Goal: Task Accomplishment & Management: Manage account settings

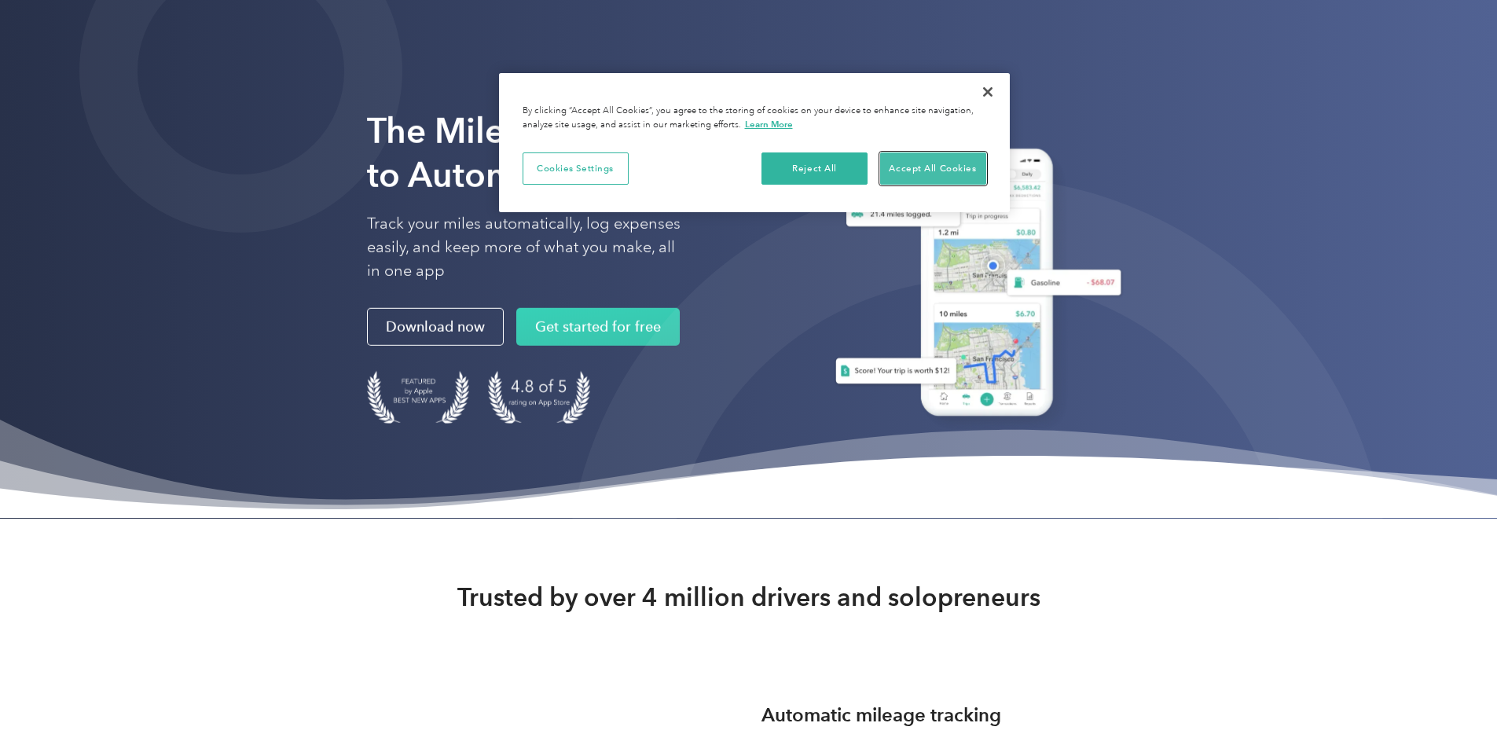
click at [955, 169] on button "Accept All Cookies" at bounding box center [933, 168] width 106 height 33
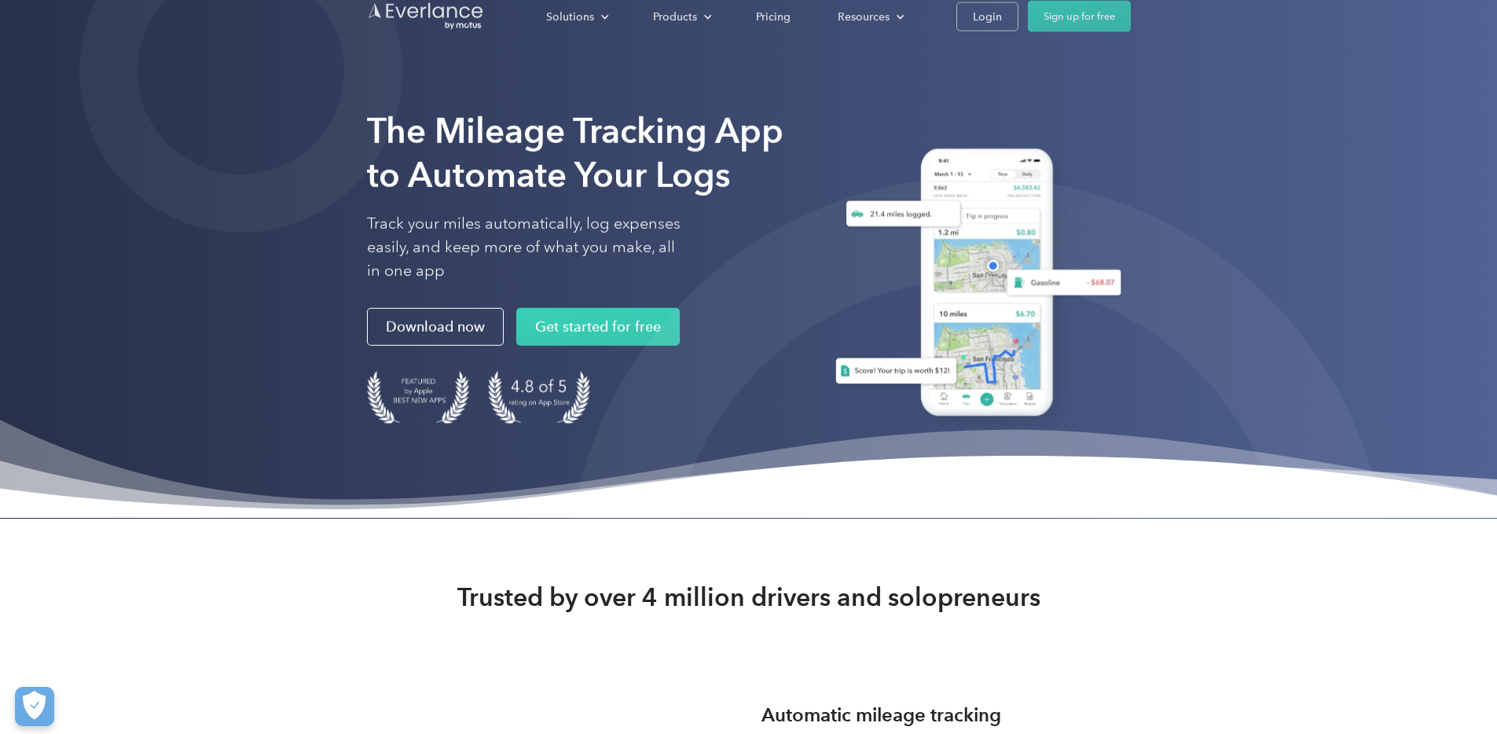
click at [617, 464] on div "The Mileage Tracking App to Automate Your Logs Track your miles automatically, …" at bounding box center [579, 286] width 424 height 355
click at [1018, 27] on link "Login" at bounding box center [987, 28] width 62 height 29
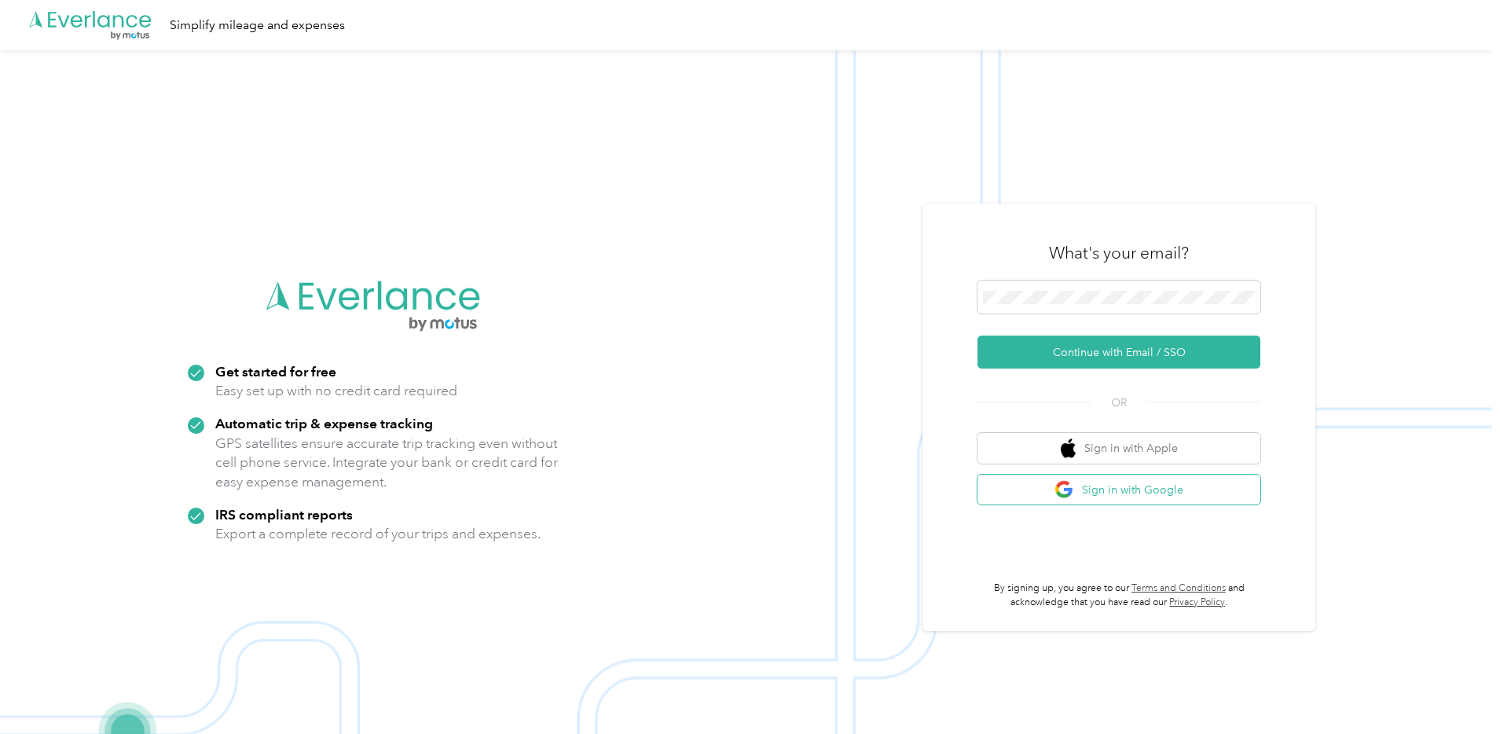
click at [1098, 495] on button "Sign in with Google" at bounding box center [1118, 490] width 283 height 31
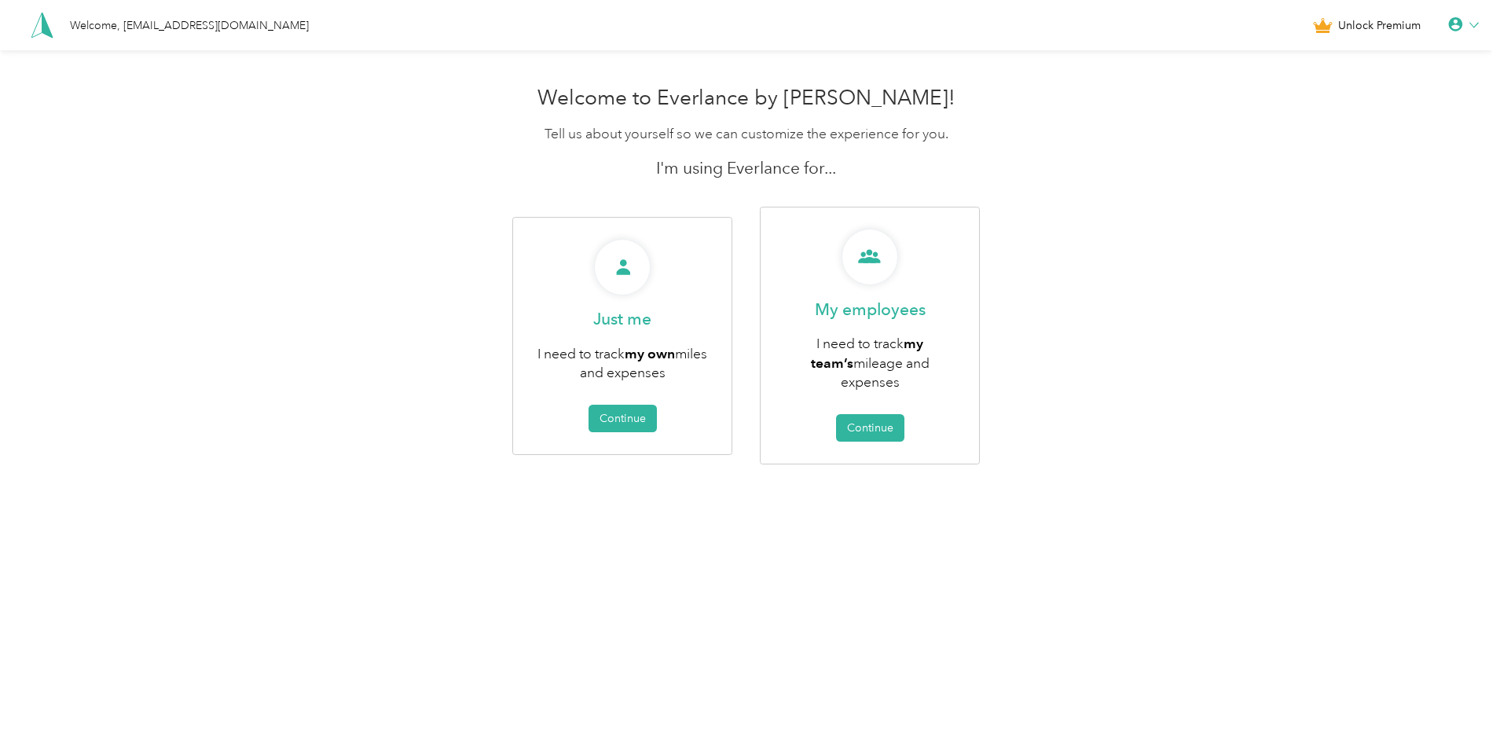
click at [1479, 28] on icon at bounding box center [1473, 24] width 9 height 9
click at [1198, 417] on div "Welcome to Everlance by Motus! Tell us about yourself so we can customize the e…" at bounding box center [746, 310] width 1492 height 464
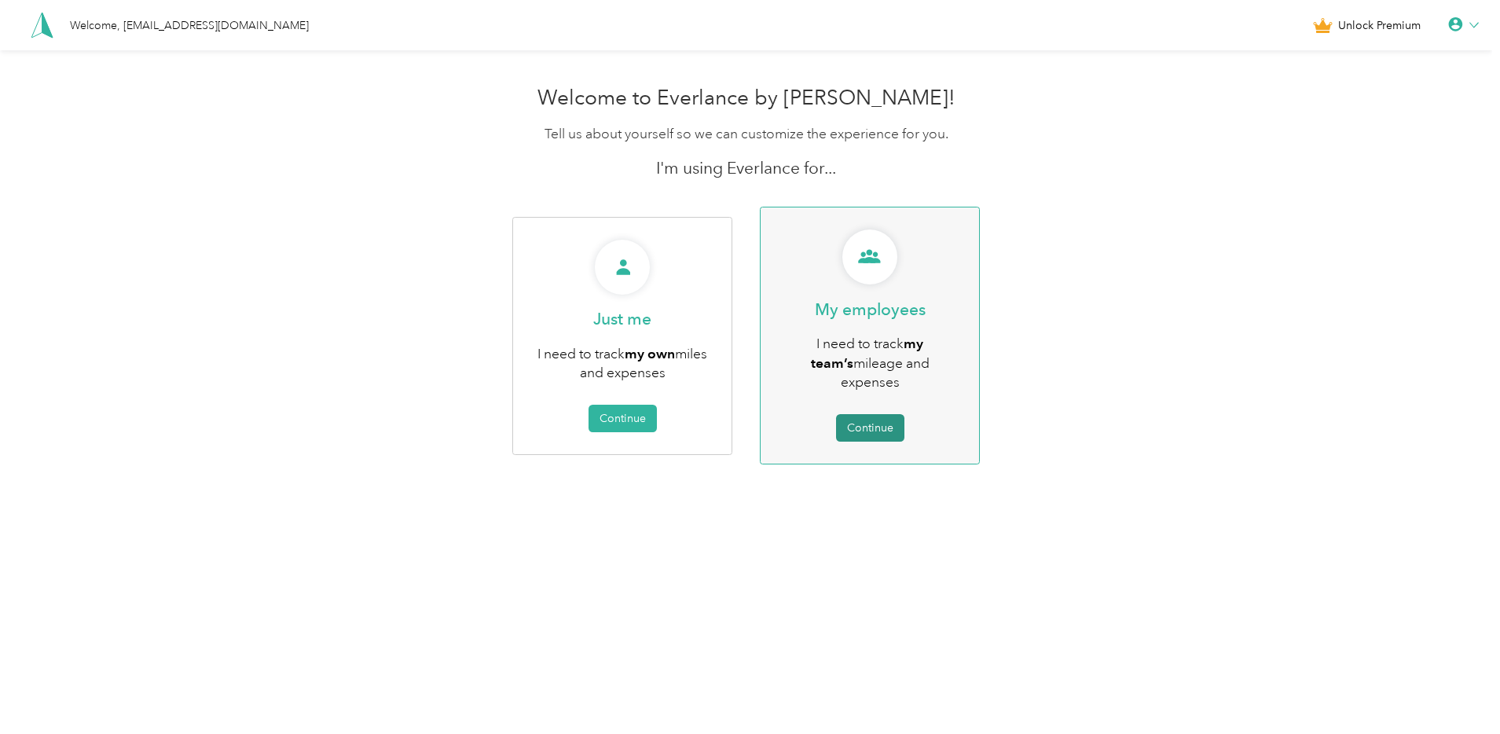
click at [900, 416] on button "Continue" at bounding box center [870, 428] width 68 height 28
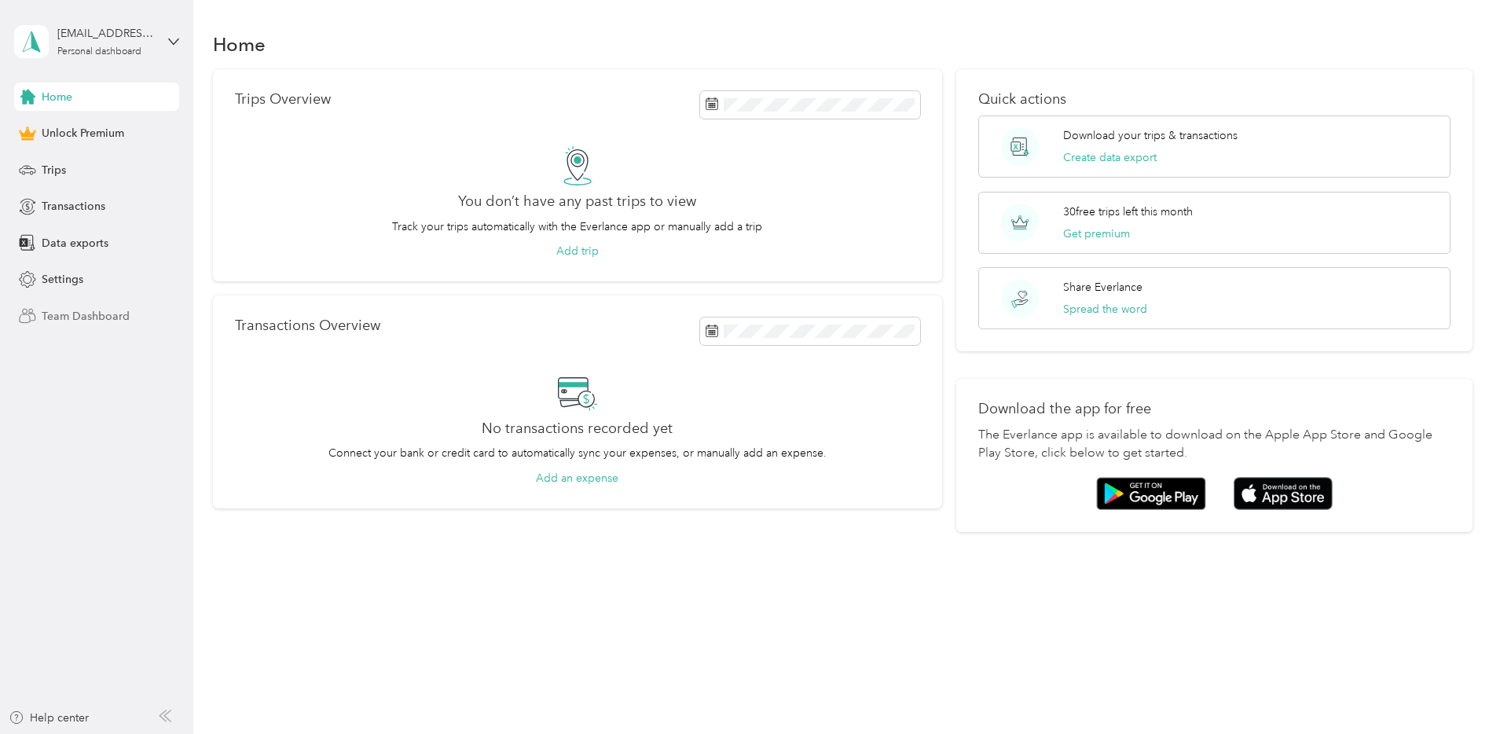
click at [48, 313] on span "Team Dashboard" at bounding box center [86, 316] width 88 height 17
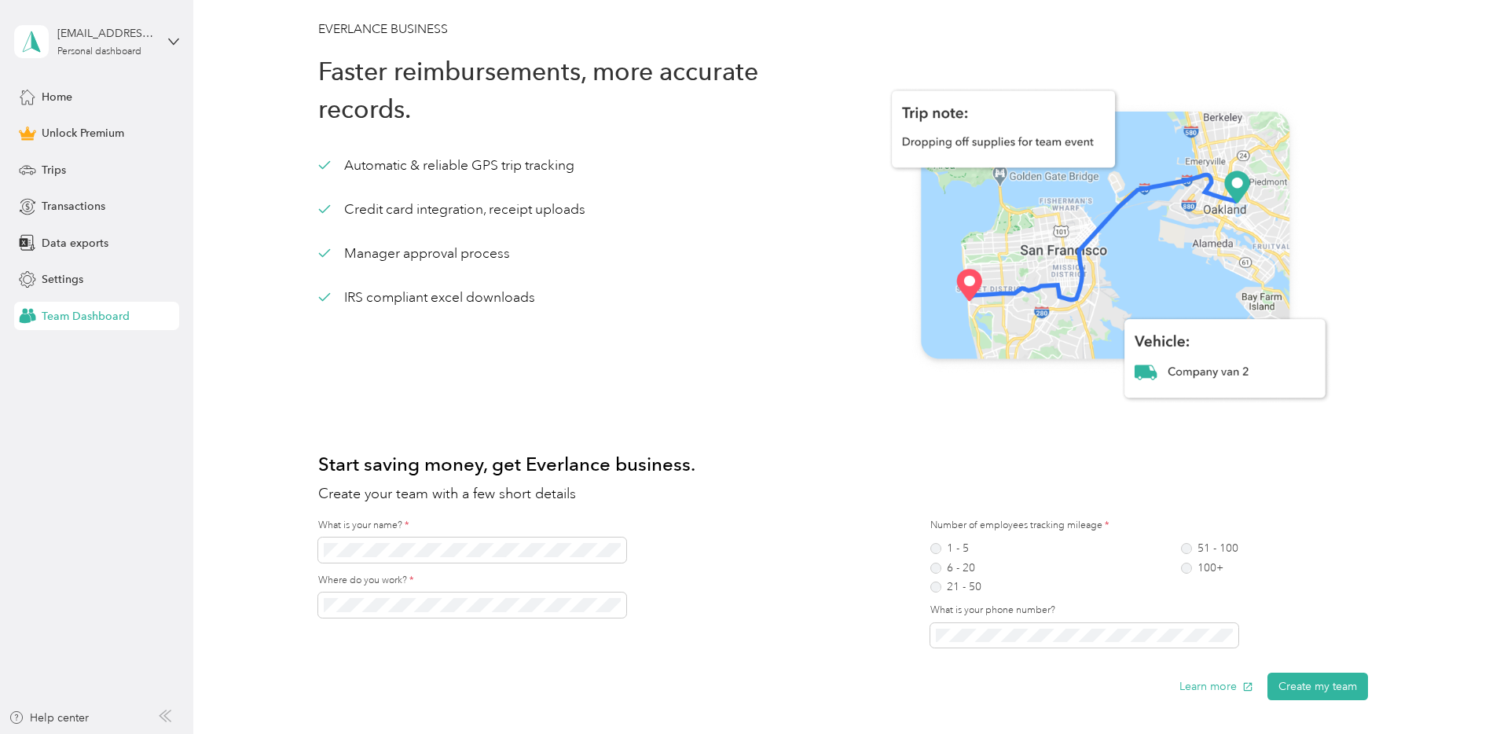
click at [167, 42] on div "veeninga@gmail.com Personal dashboard" at bounding box center [96, 41] width 165 height 55
click at [171, 42] on icon at bounding box center [173, 41] width 11 height 11
click at [160, 47] on div "veeninga@gmail.com Personal dashboard" at bounding box center [96, 41] width 165 height 55
click at [64, 143] on div "You’re signed in as veeninga@gmail.com Log out" at bounding box center [179, 109] width 331 height 89
click at [157, 38] on div "veeninga@gmail.com Personal dashboard" at bounding box center [96, 41] width 165 height 55
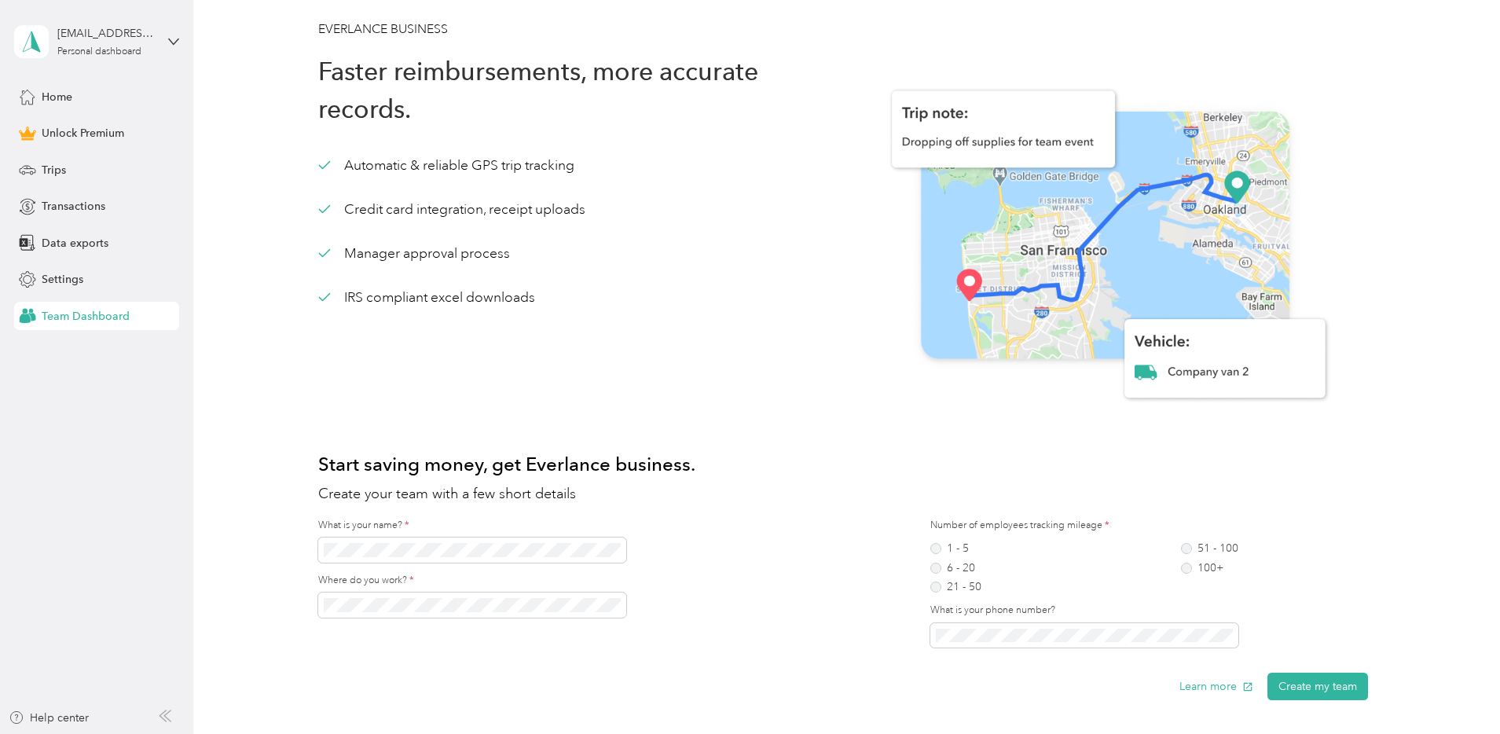
click at [84, 127] on div "Log out" at bounding box center [58, 127] width 61 height 17
